Goal: Task Accomplishment & Management: Manage account settings

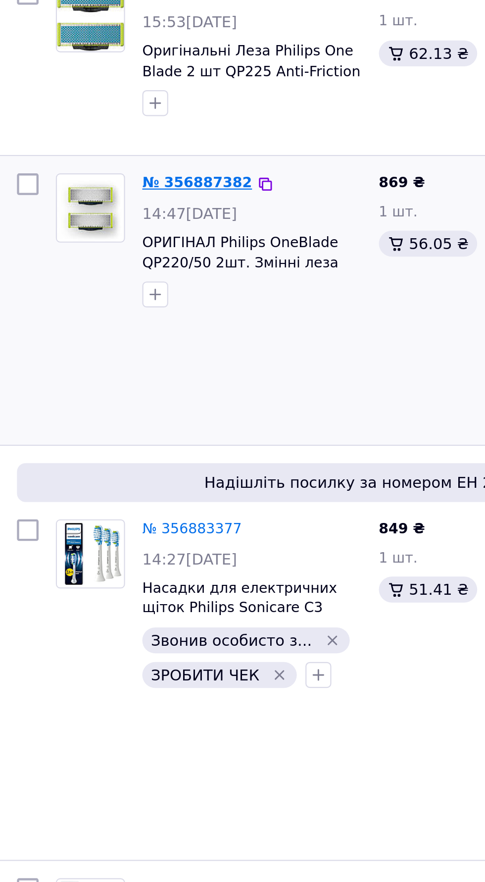
click at [128, 236] on link "№ 356887382" at bounding box center [102, 231] width 50 height 7
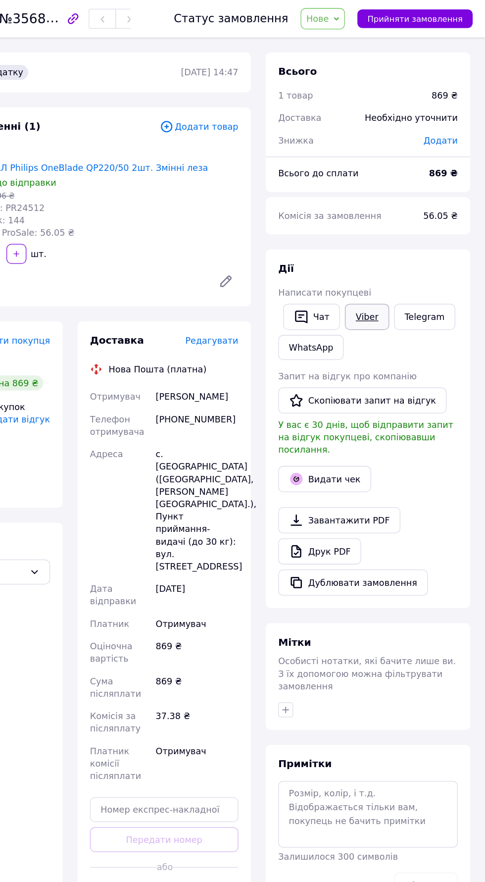
click at [408, 262] on link "Viber" at bounding box center [391, 251] width 35 height 21
click at [461, 262] on link "Telegram" at bounding box center [437, 251] width 49 height 21
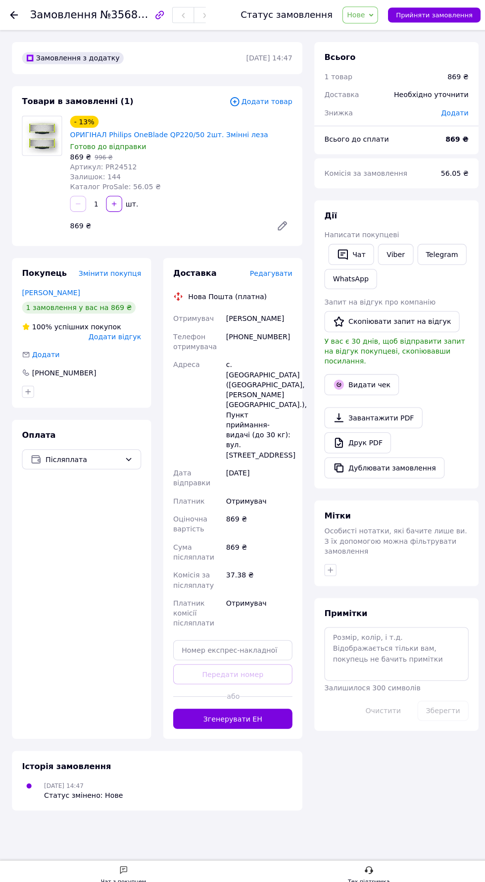
click at [18, 19] on use at bounding box center [14, 15] width 8 height 8
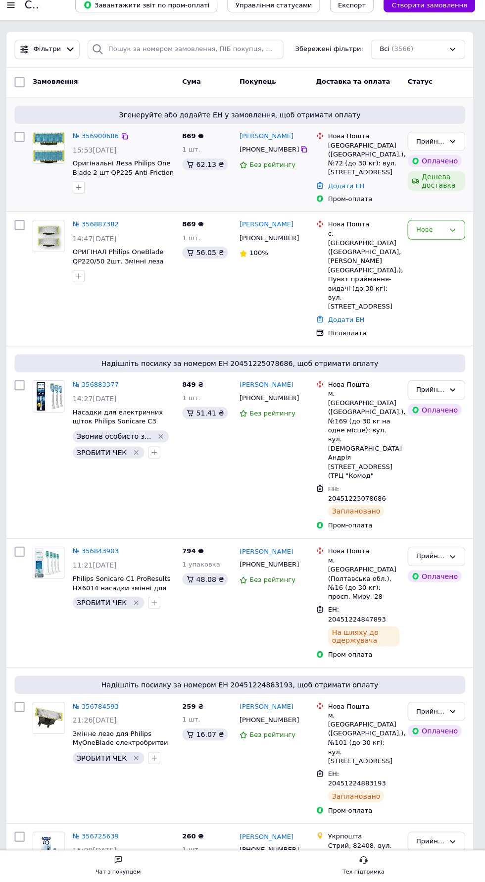
click at [68, 195] on div at bounding box center [54, 171] width 40 height 69
click at [86, 199] on icon "button" at bounding box center [83, 195] width 5 height 5
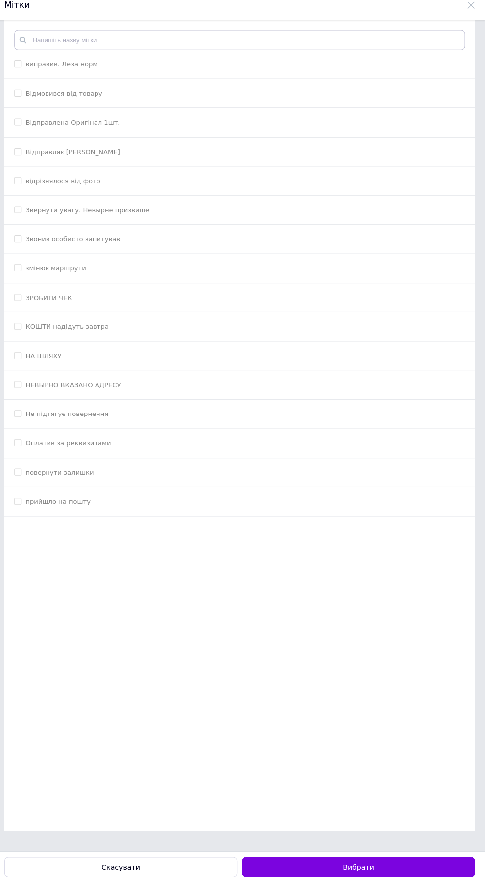
click at [77, 308] on label "ЗРОБИТИ ЧЕК" at bounding box center [54, 304] width 46 height 7
checkbox input "true"
click at [395, 832] on div "виправив. Леза норм Відмовився від товару Відправлена Оригінал 1шт. Відправляє …" at bounding box center [242, 431] width 465 height 802
click at [381, 852] on div "виправив. Леза норм Відмовився від товару Відправлена Оригінал 1шт. Відправляє …" at bounding box center [242, 441] width 485 height 822
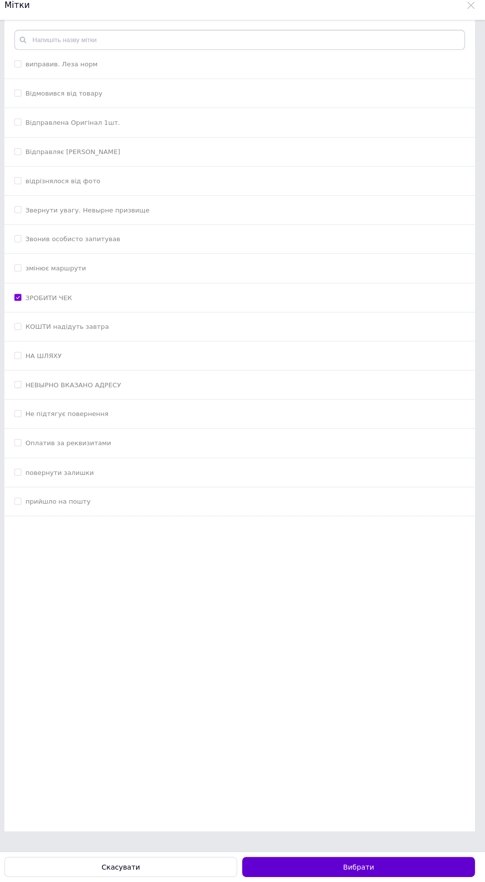
click at [475, 877] on button "Вибрати" at bounding box center [360, 867] width 230 height 20
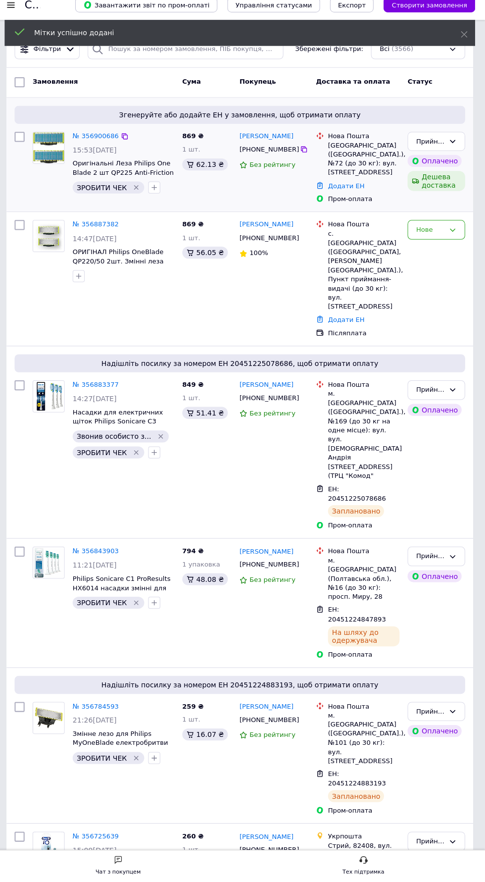
click at [121, 162] on span "15:53[DATE]" at bounding box center [99, 158] width 44 height 8
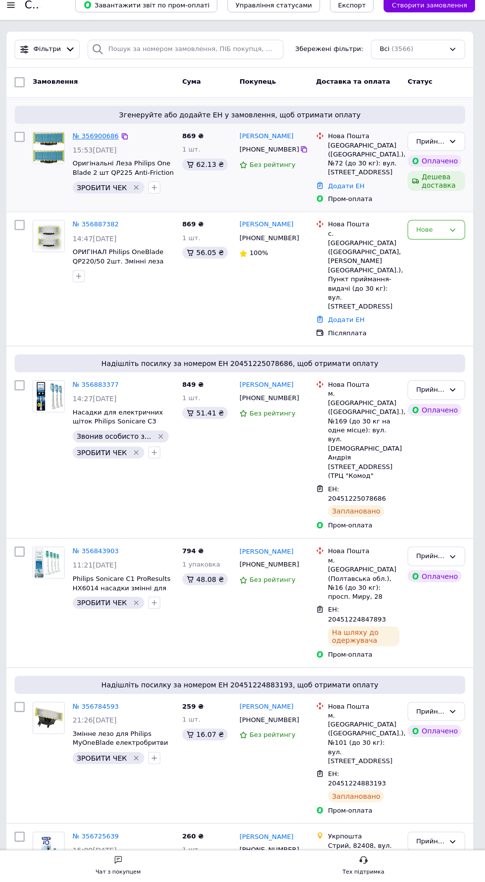
click at [92, 144] on link "№ 356900686" at bounding box center [100, 144] width 46 height 7
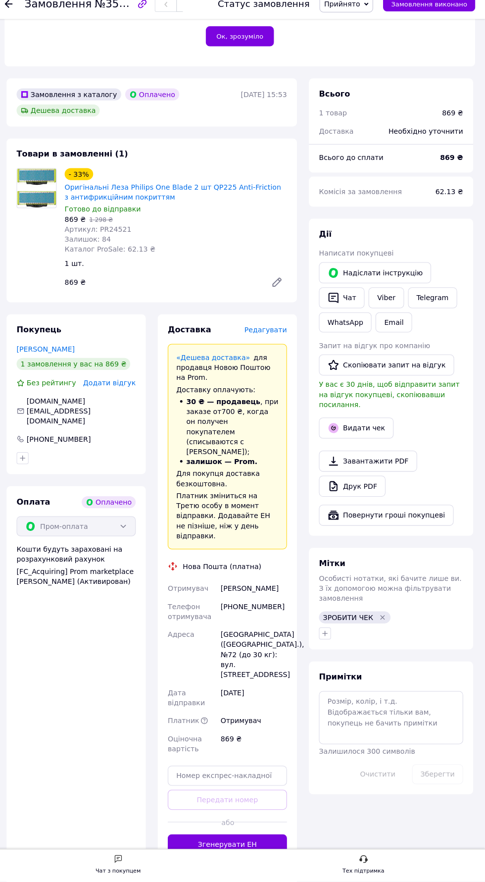
scroll to position [330, 0]
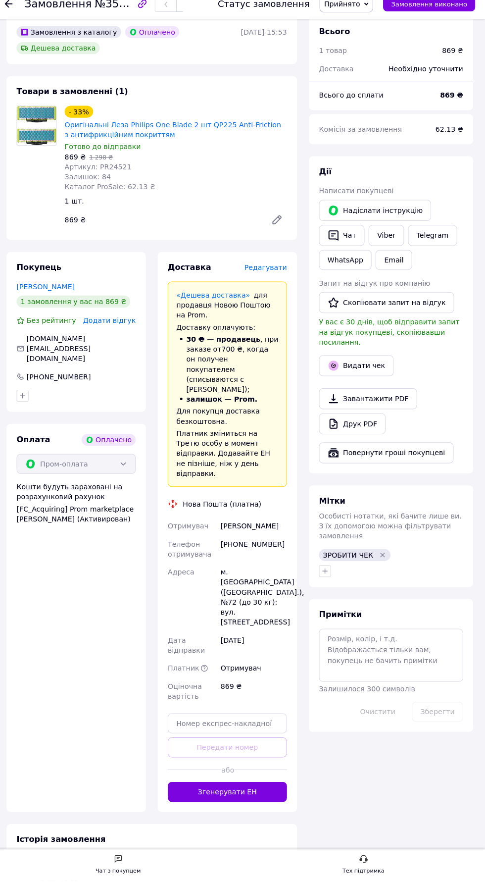
click at [289, 279] on span "Редагувати" at bounding box center [268, 275] width 42 height 8
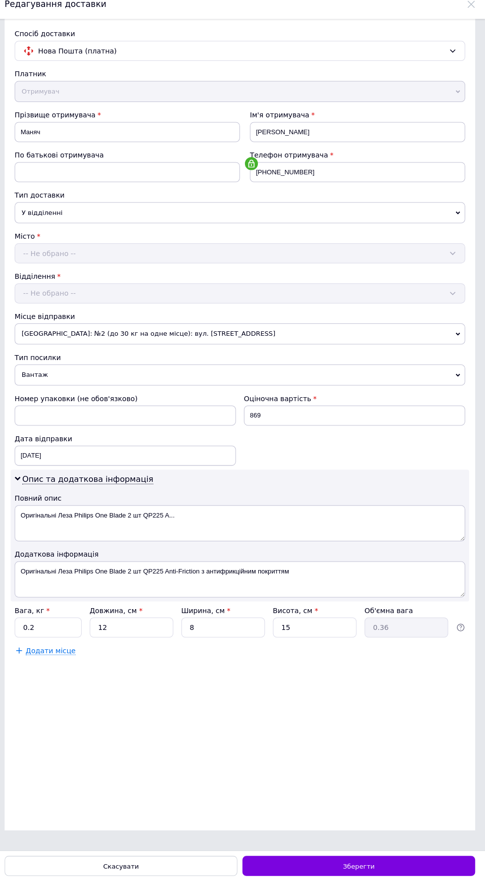
scroll to position [0, 0]
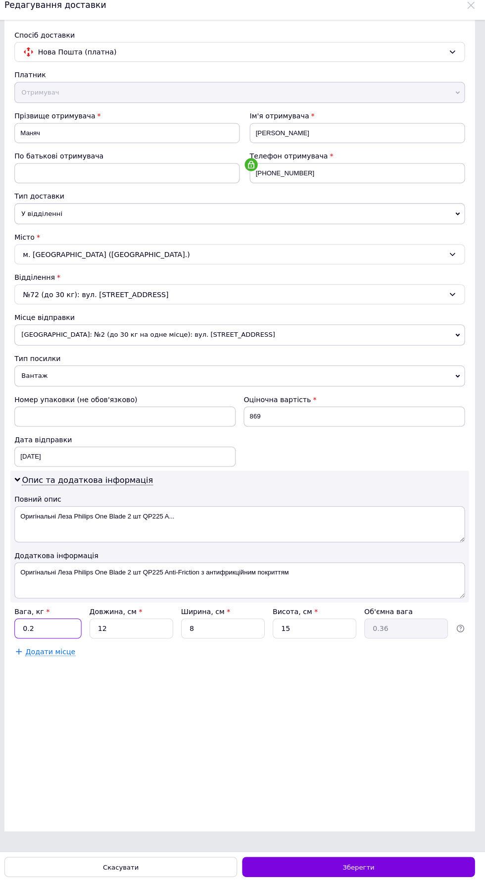
click at [59, 628] on input "0.2" at bounding box center [53, 631] width 66 height 20
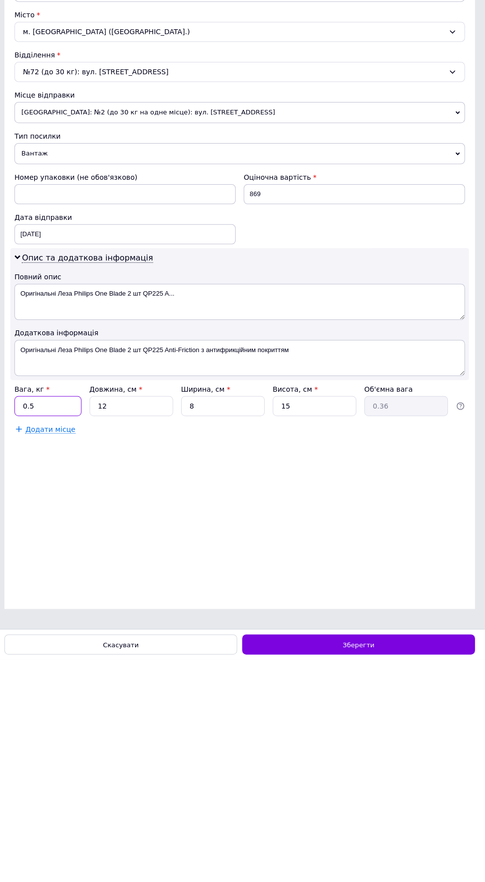
type input "0.5"
click at [246, 342] on span "Нововолинськ: №2 (до 30 кг на одне місце): вул. Стуса, 2" at bounding box center [243, 341] width 446 height 21
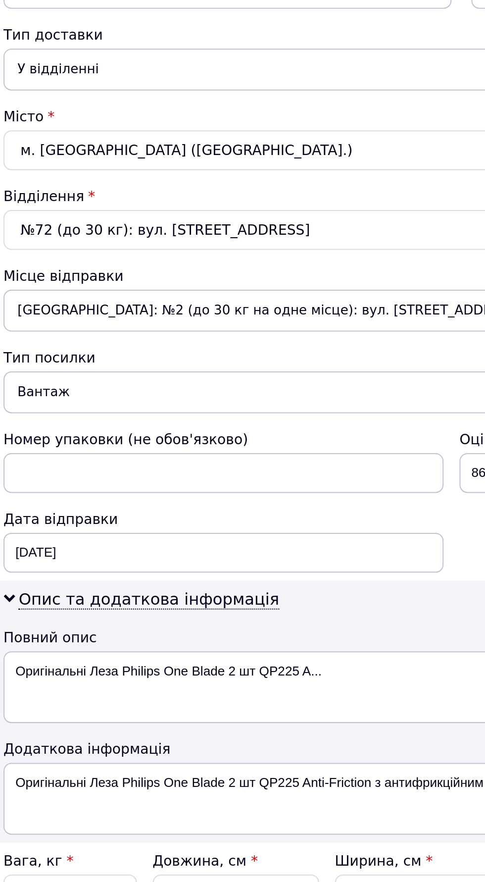
click at [163, 341] on span "Нововолинськ: №2 (до 30 кг на одне місце): вул. Стуса, 2" at bounding box center [243, 341] width 446 height 21
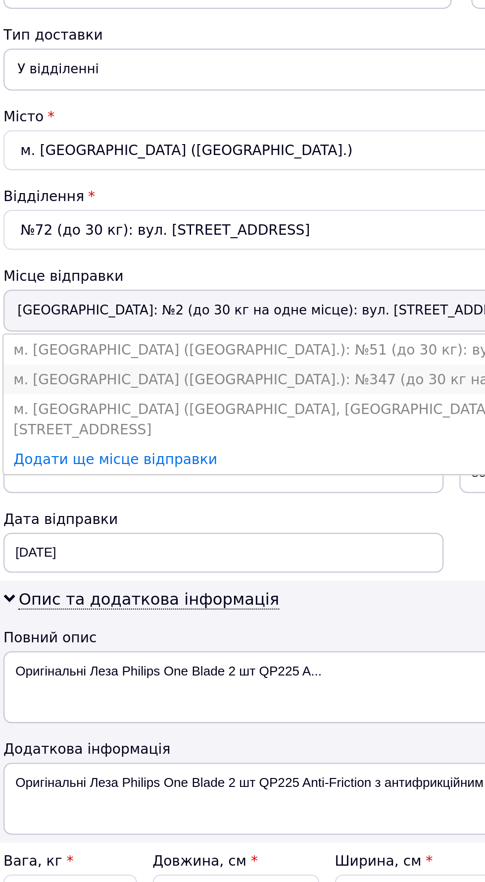
click at [172, 377] on li "м. Київ (Київська обл.): №347 (до 30 кг на одне місце): вул. Сирецька, 9" at bounding box center [243, 375] width 446 height 15
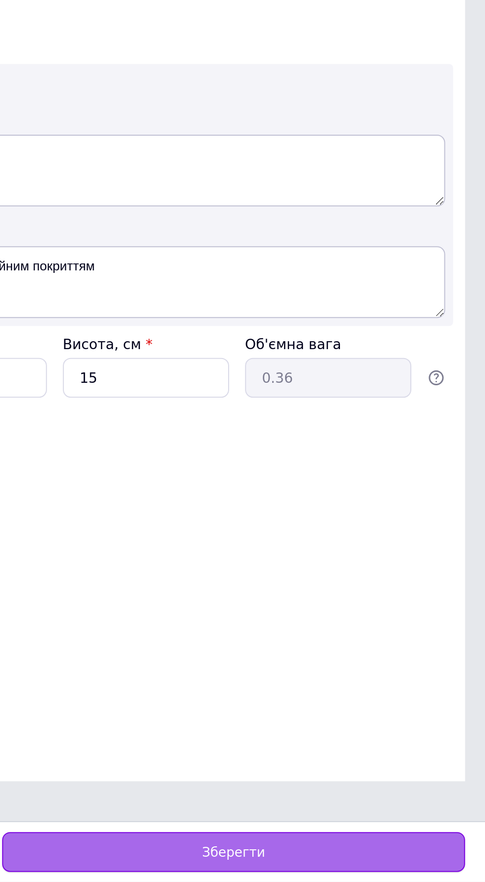
click at [318, 870] on div "Зберегти" at bounding box center [360, 867] width 230 height 20
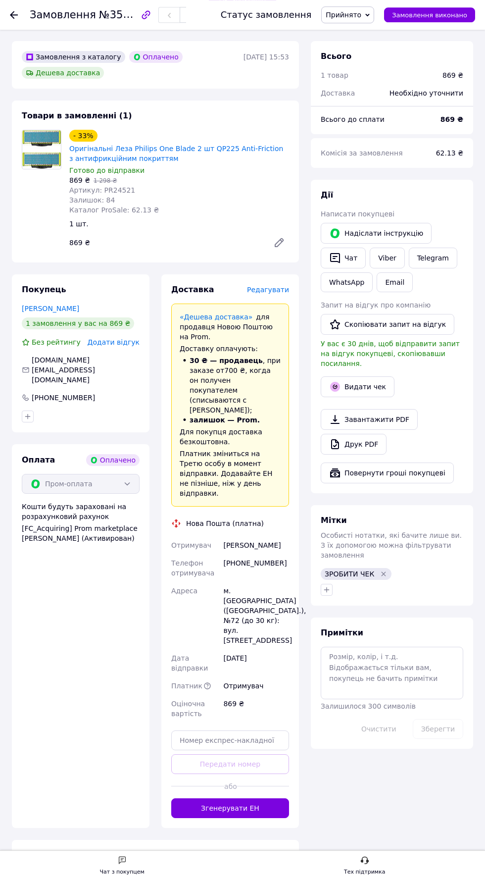
scroll to position [337, 0]
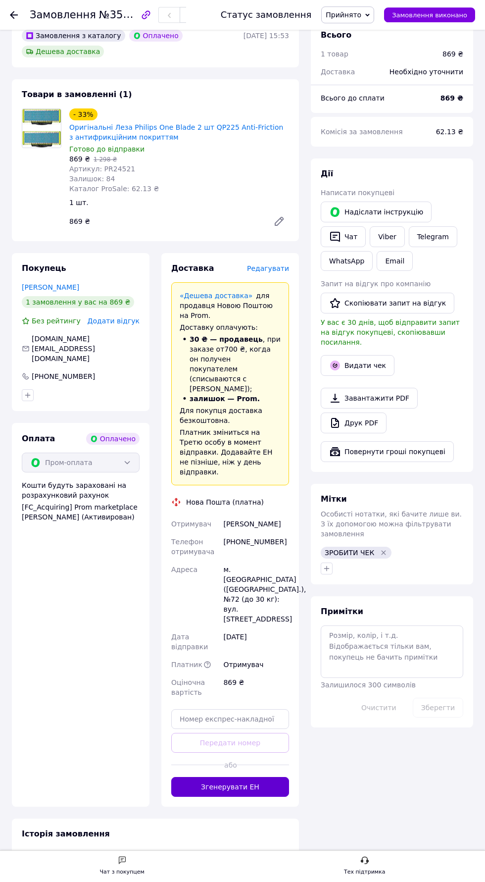
click at [218, 777] on button "Згенерувати ЕН" at bounding box center [230, 787] width 118 height 20
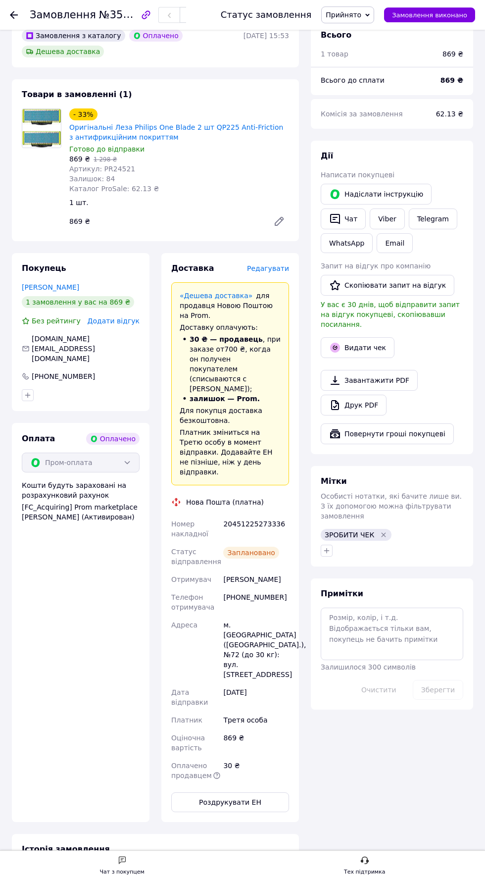
click at [18, 19] on use at bounding box center [14, 15] width 8 height 8
